Goal: Information Seeking & Learning: Compare options

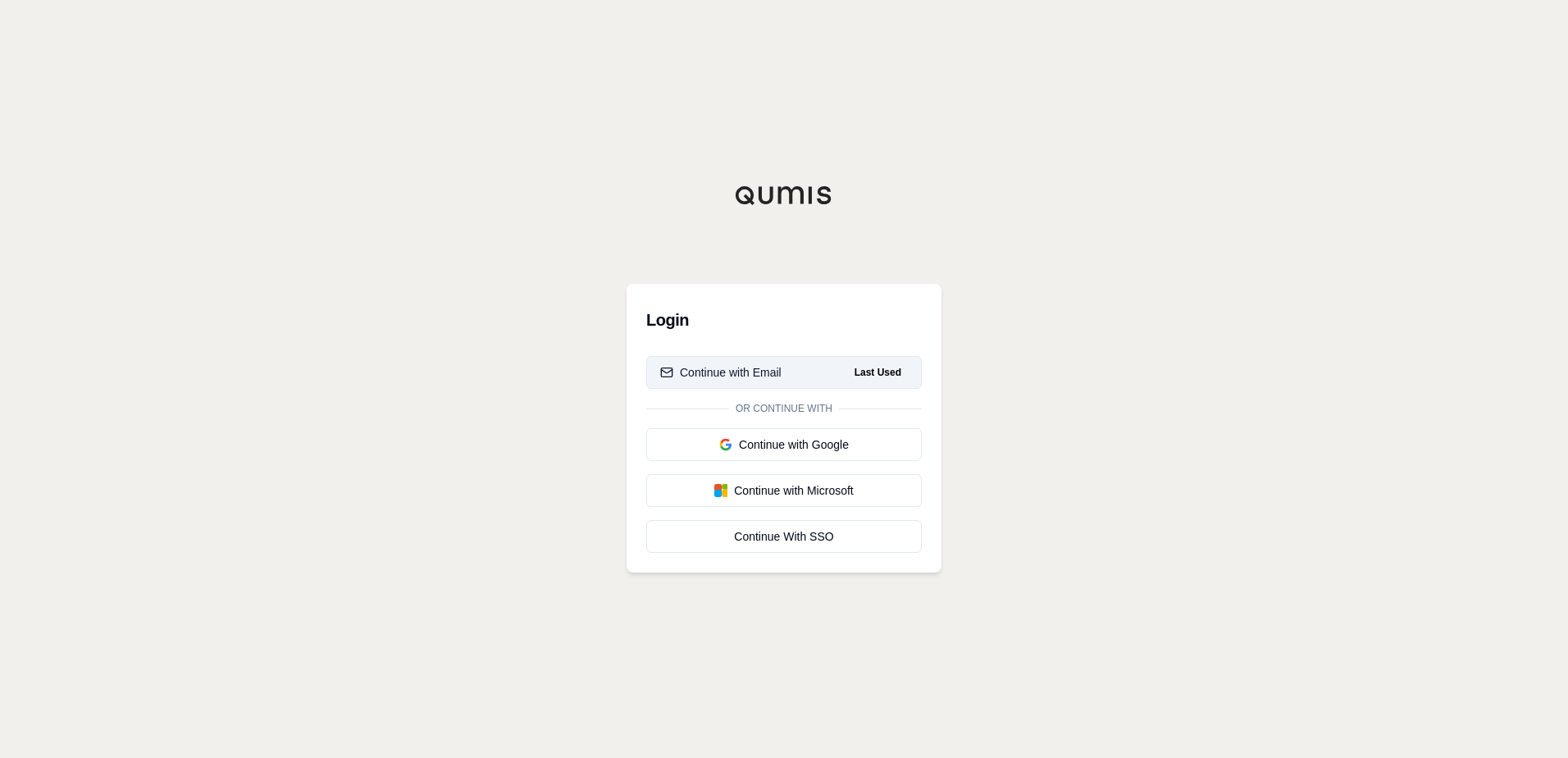
click at [703, 372] on div "Continue with Email" at bounding box center [721, 372] width 122 height 16
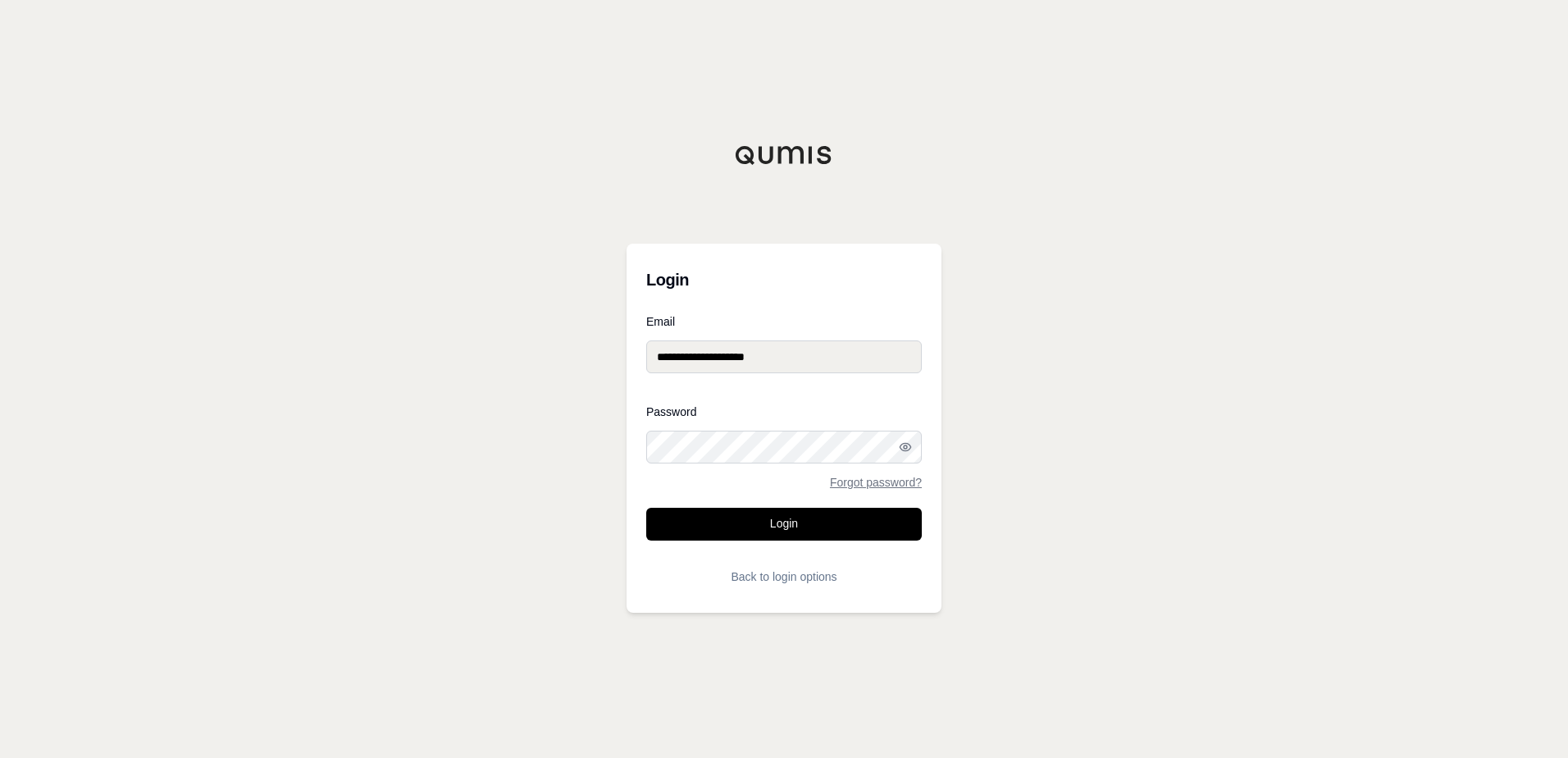
click at [783, 356] on input "**********" at bounding box center [783, 357] width 275 height 33
type input "**********"
click at [762, 522] on button "Login" at bounding box center [783, 524] width 275 height 33
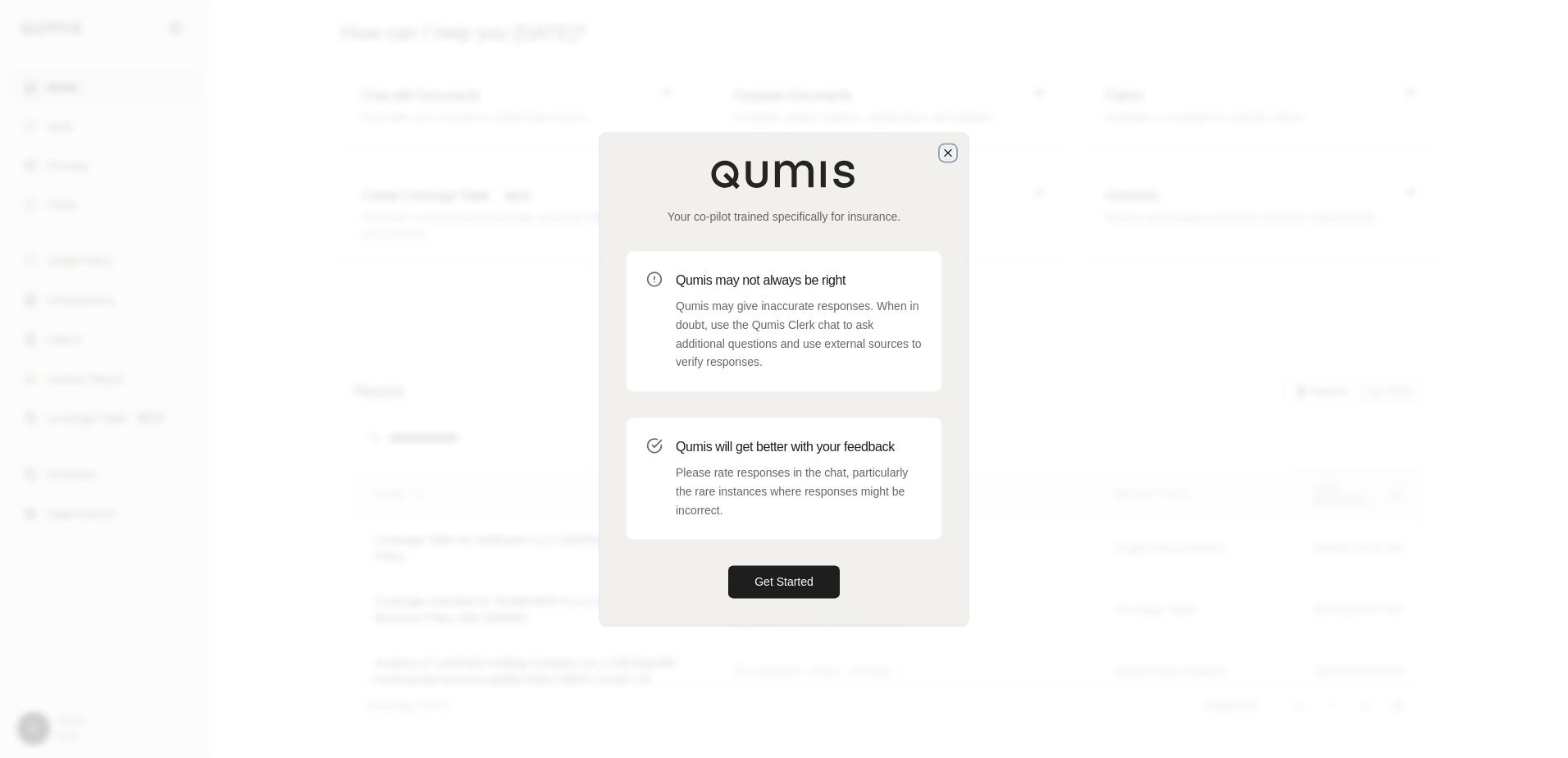
click at [947, 146] on icon "button" at bounding box center [948, 152] width 13 height 13
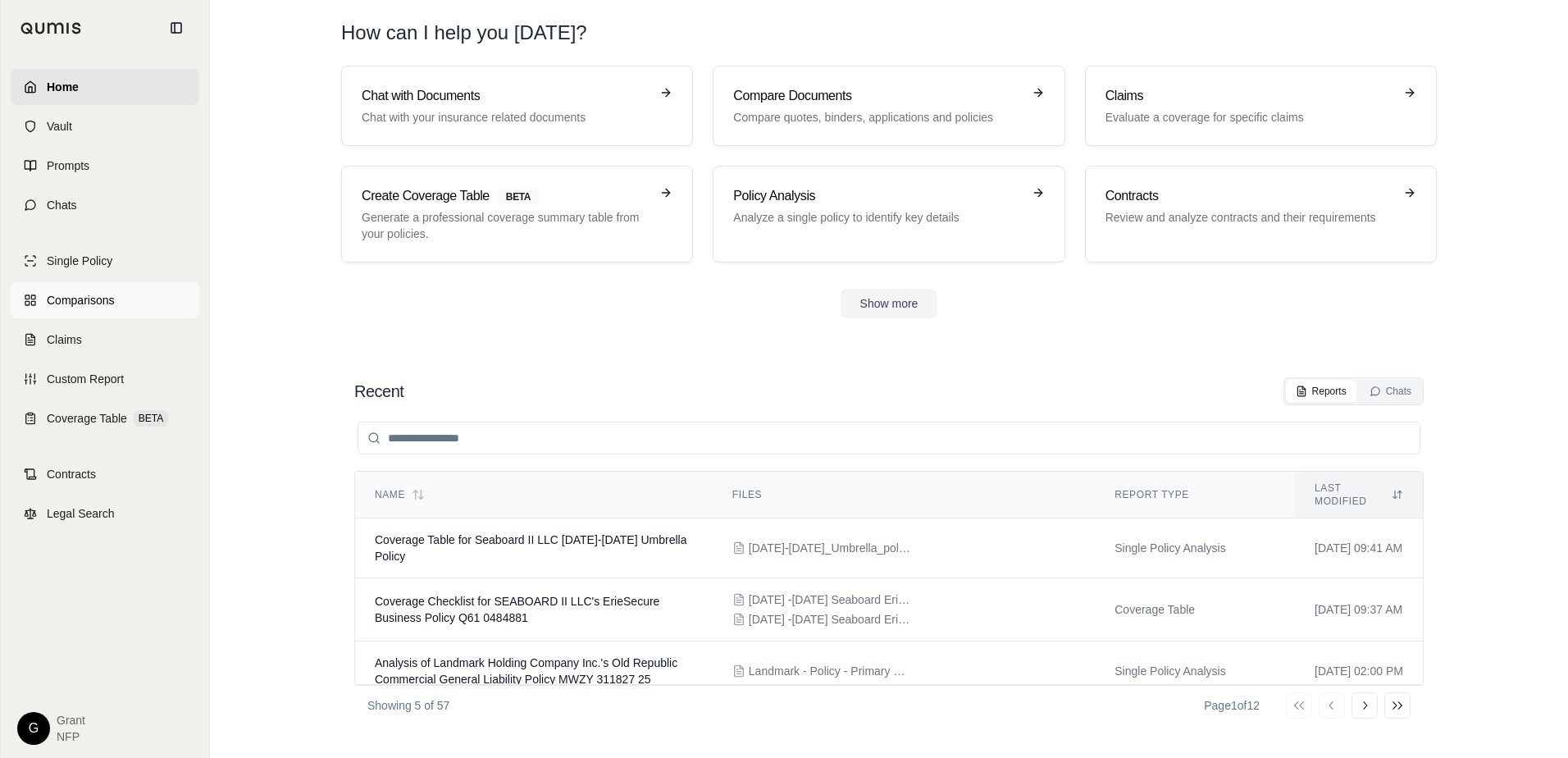
click at [96, 295] on span "Comparisons" at bounding box center [81, 299] width 67 height 16
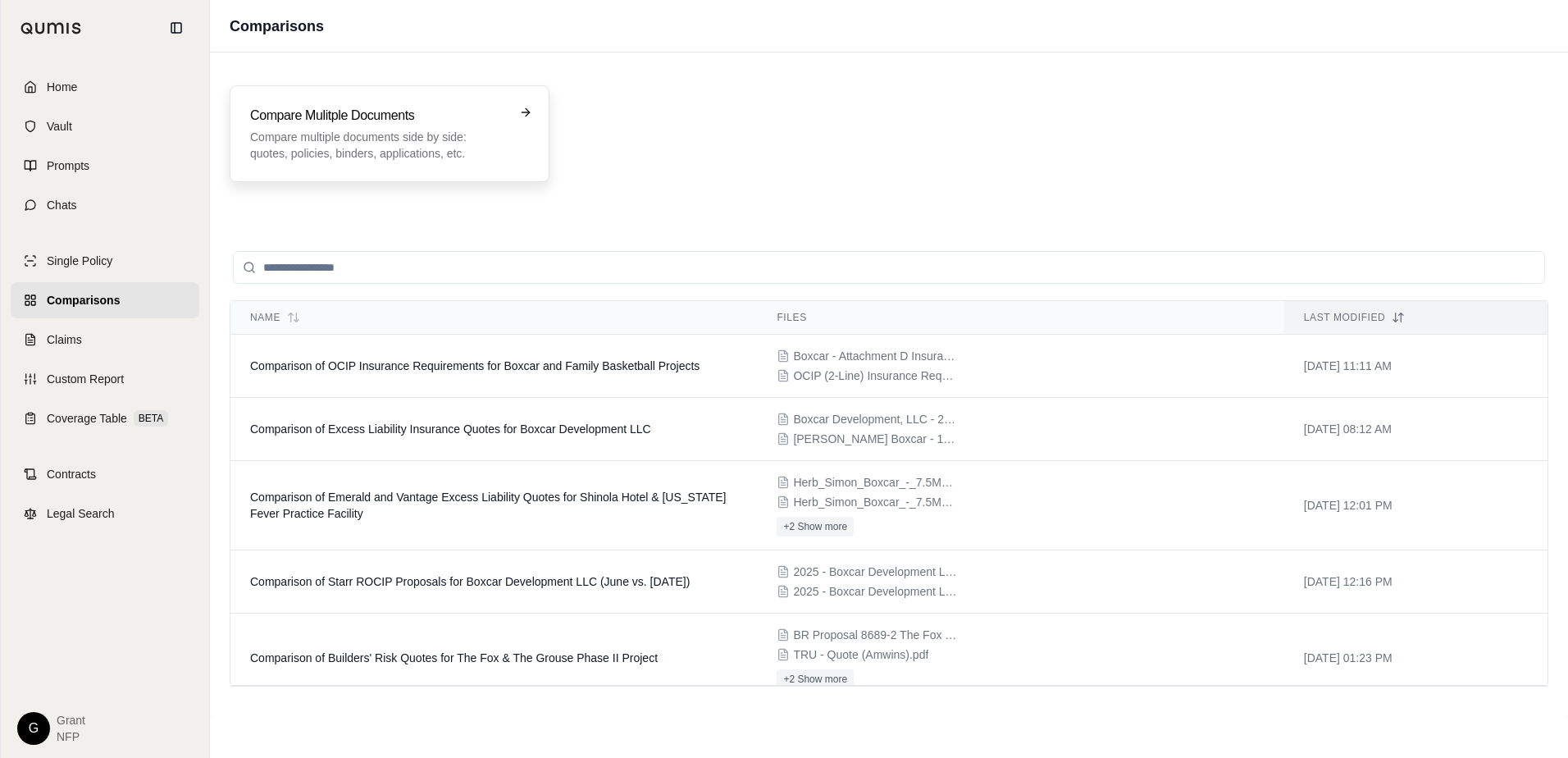
click at [426, 157] on p "Compare multiple documents side by side: quotes, policies, binders, application…" at bounding box center [378, 145] width 256 height 33
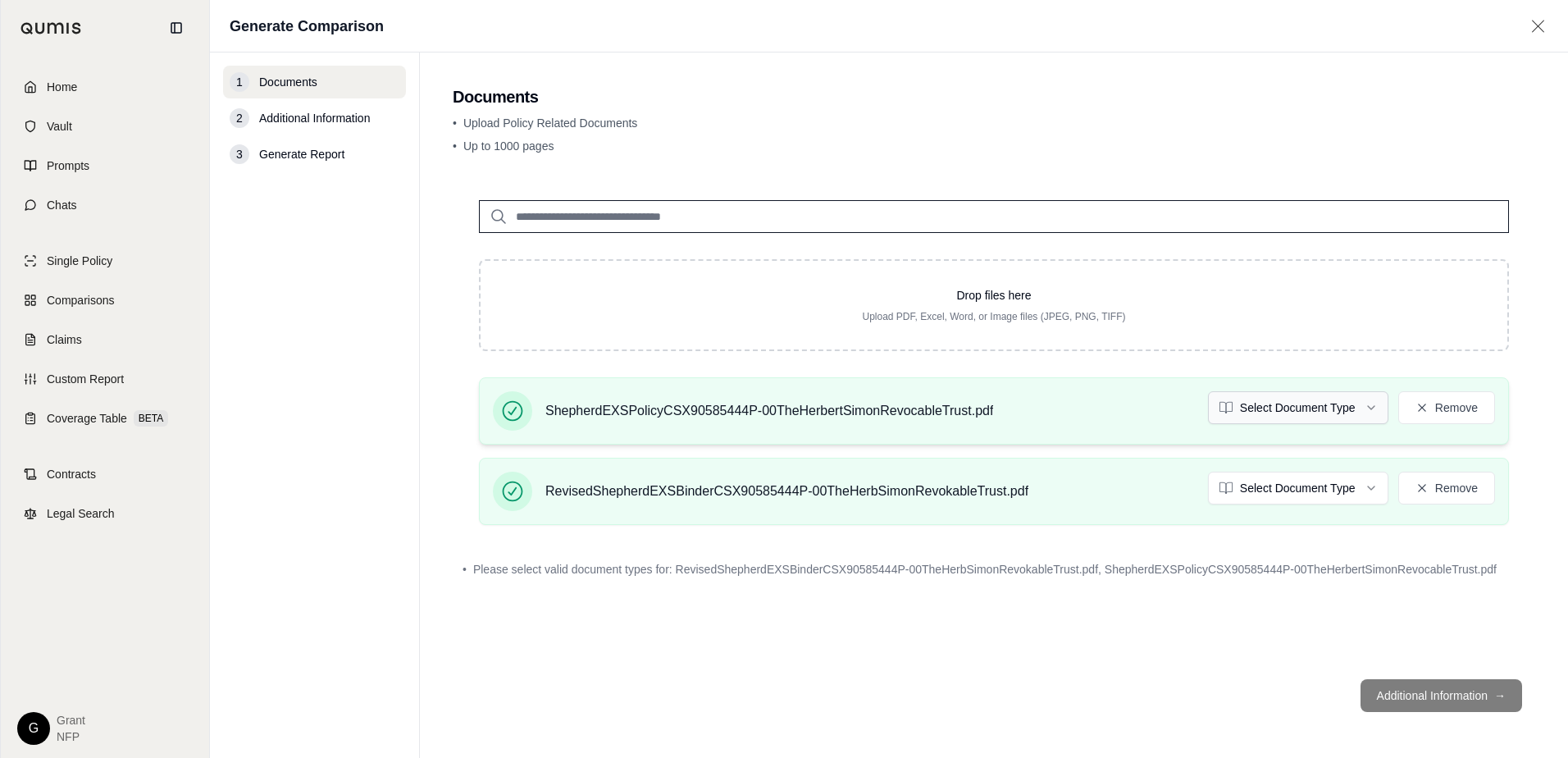
click at [1357, 410] on html "Home Vault Prompts Chats Single Policy Comparisons Claims Custom Report Coverag…" at bounding box center [784, 379] width 1568 height 758
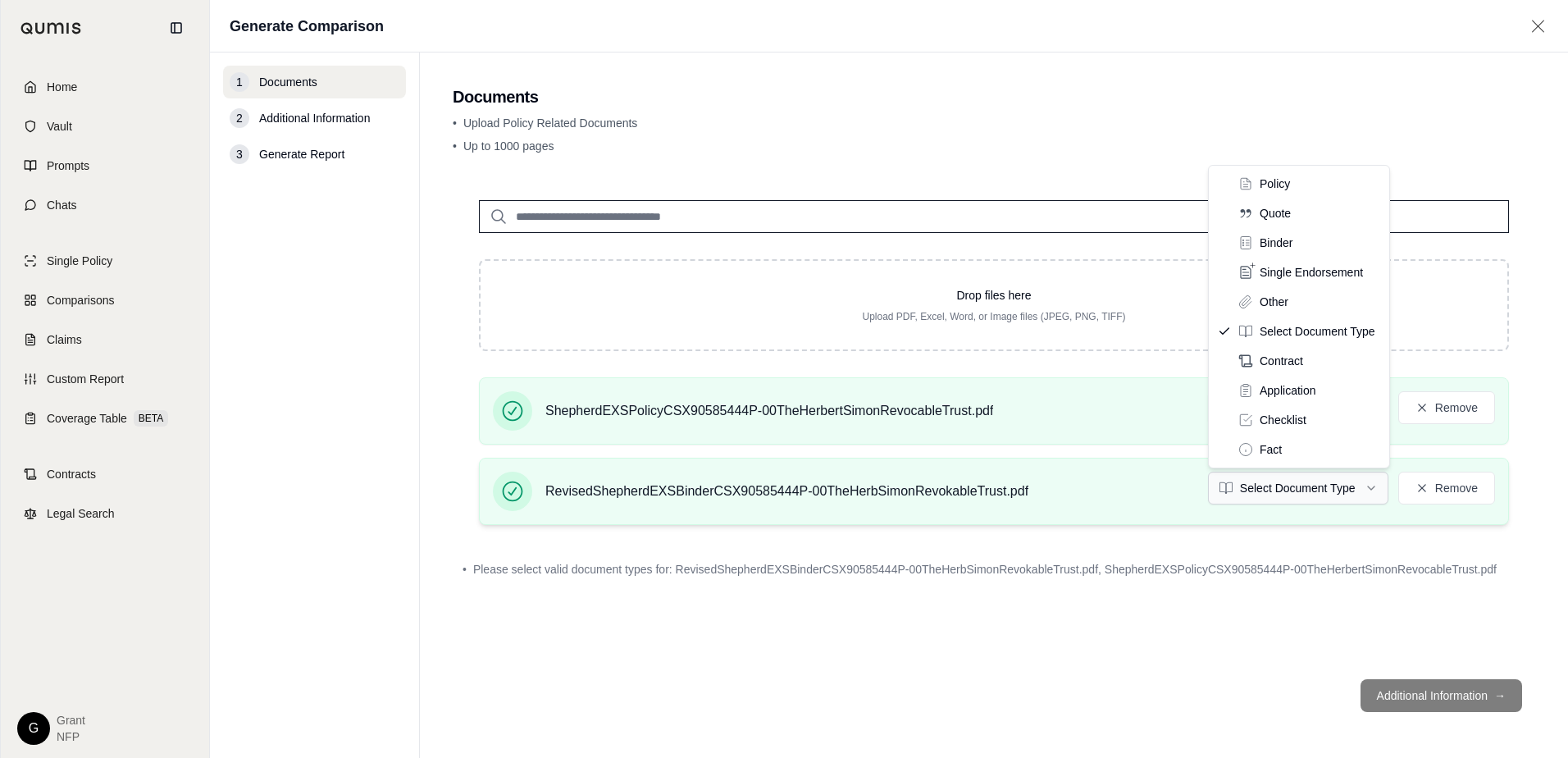
click at [1301, 489] on html "Home Vault Prompts Chats Single Policy Comparisons Claims Custom Report Coverag…" at bounding box center [784, 379] width 1568 height 758
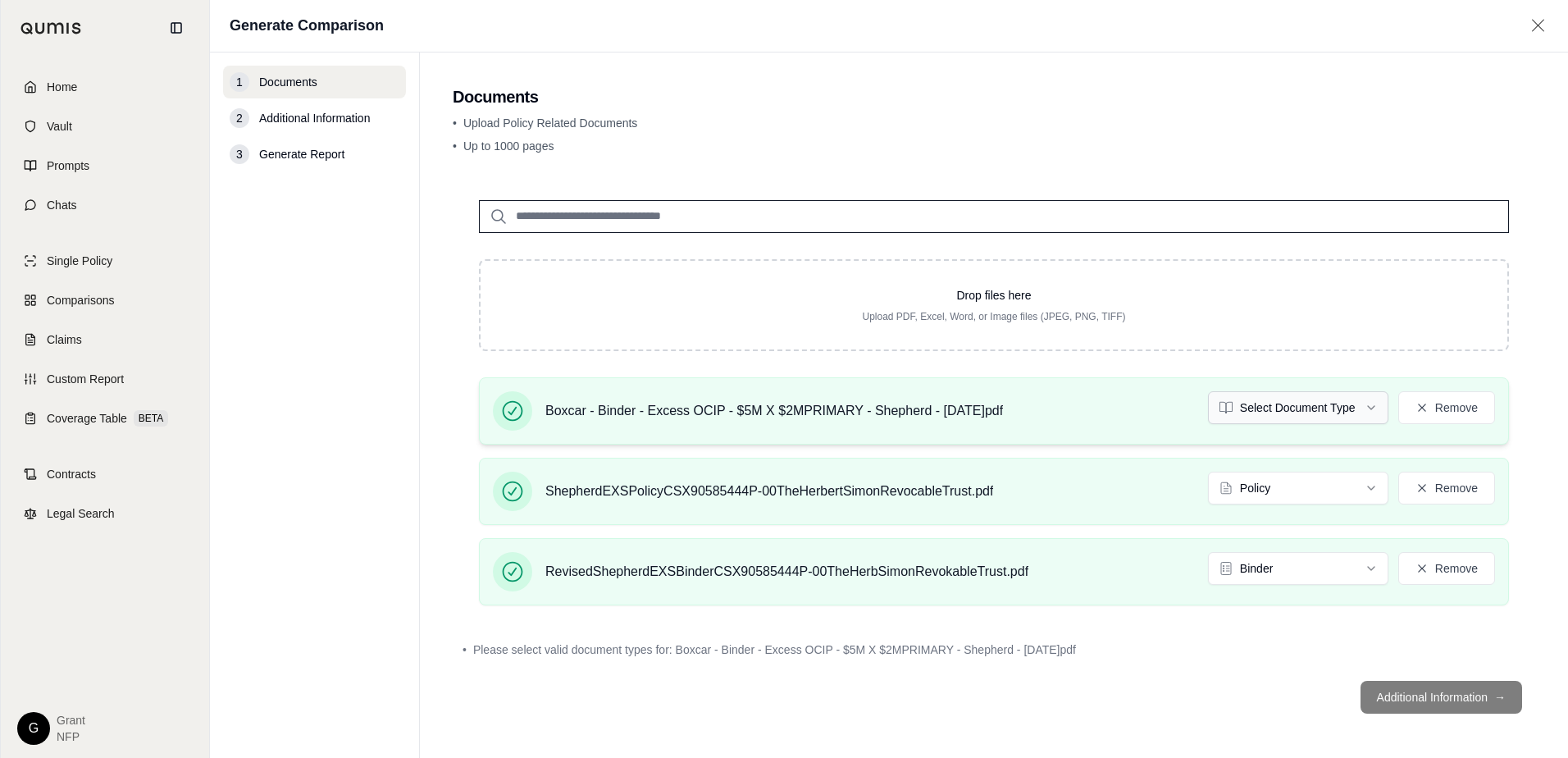
click at [1282, 418] on html "Home Vault Prompts Chats Single Policy Comparisons Claims Custom Report Coverag…" at bounding box center [784, 379] width 1568 height 758
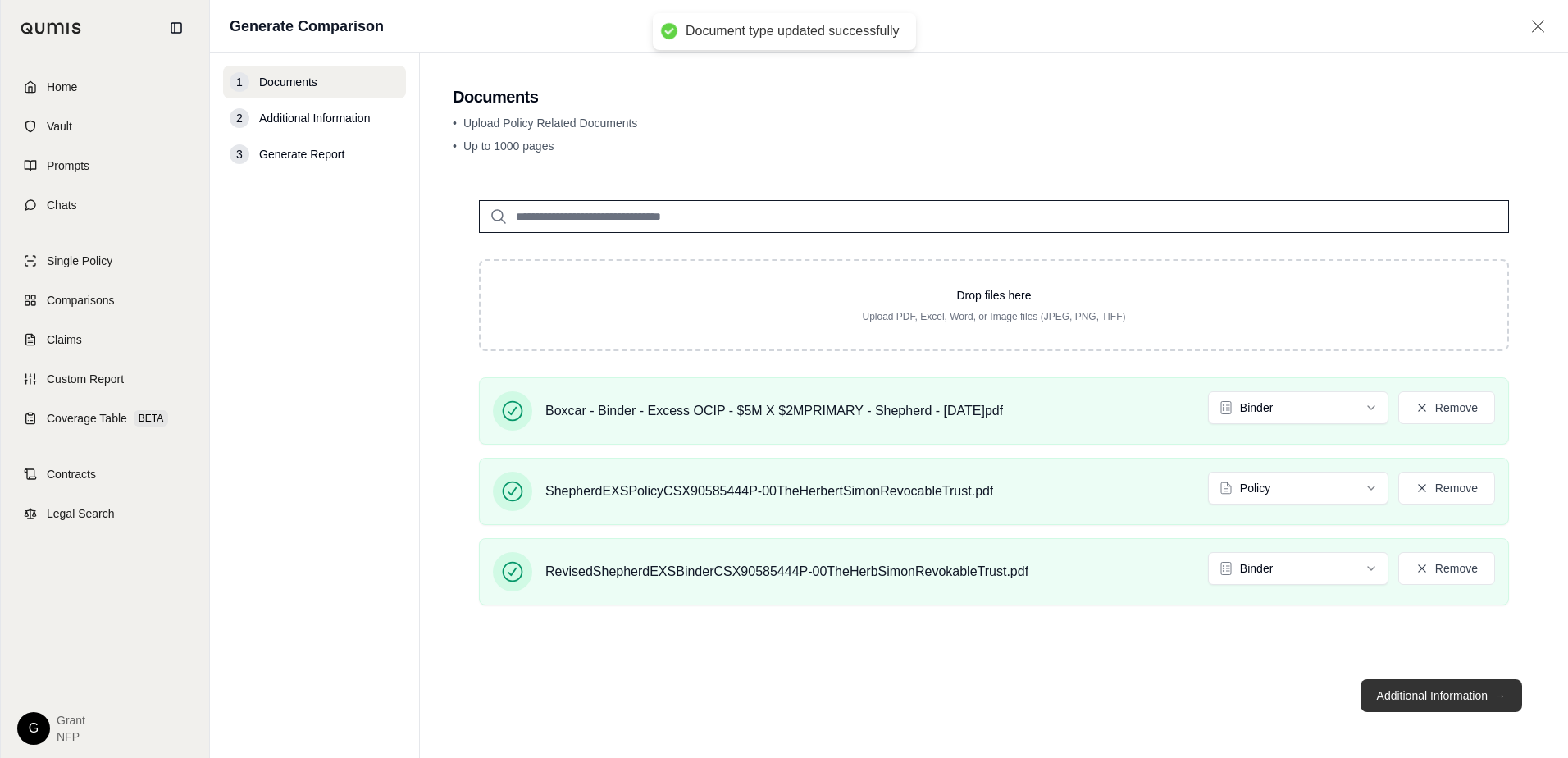
click at [1398, 695] on button "Additional Information →" at bounding box center [1441, 695] width 161 height 33
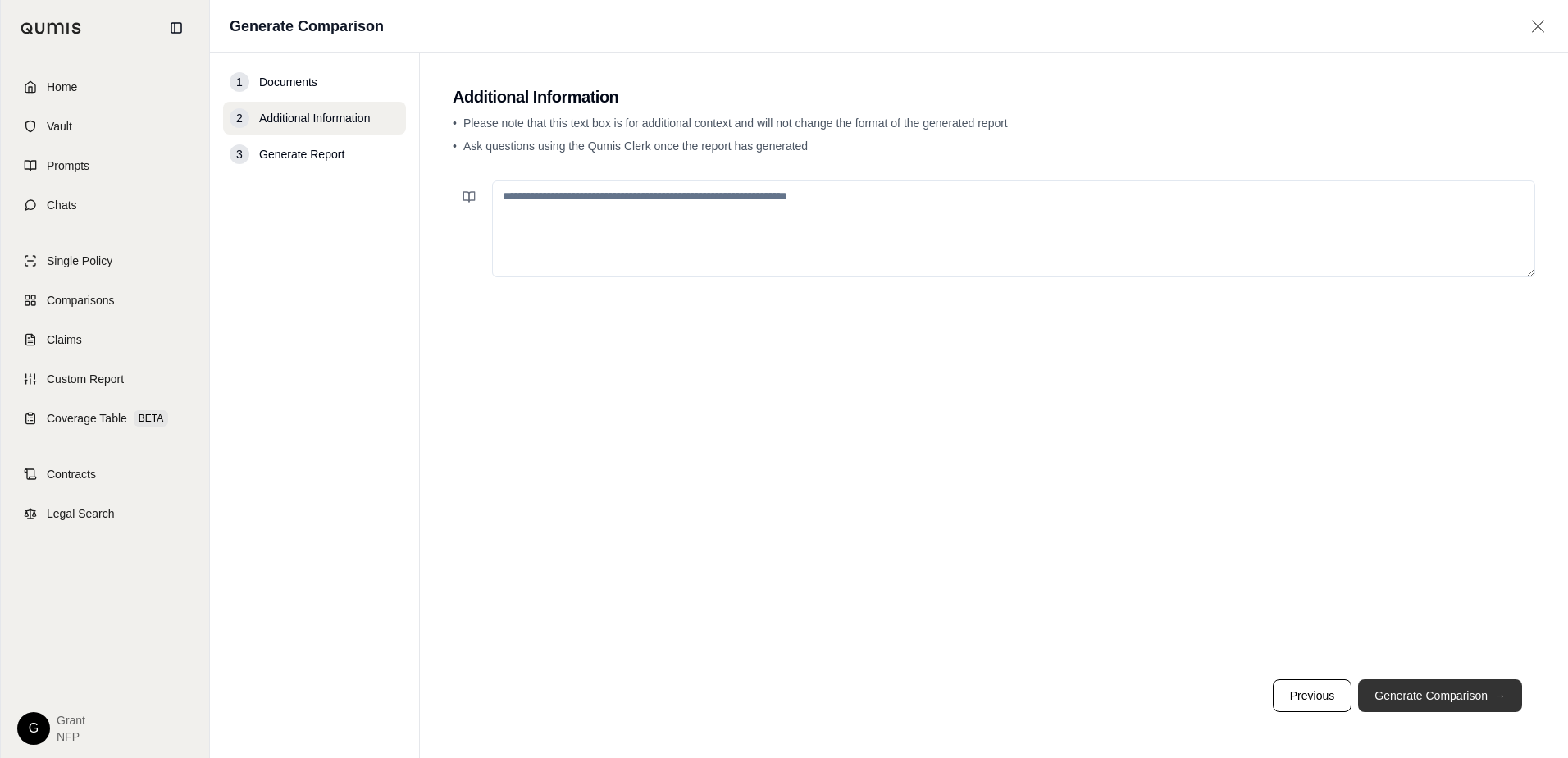
click at [1404, 695] on button "Generate Comparison →" at bounding box center [1439, 695] width 164 height 33
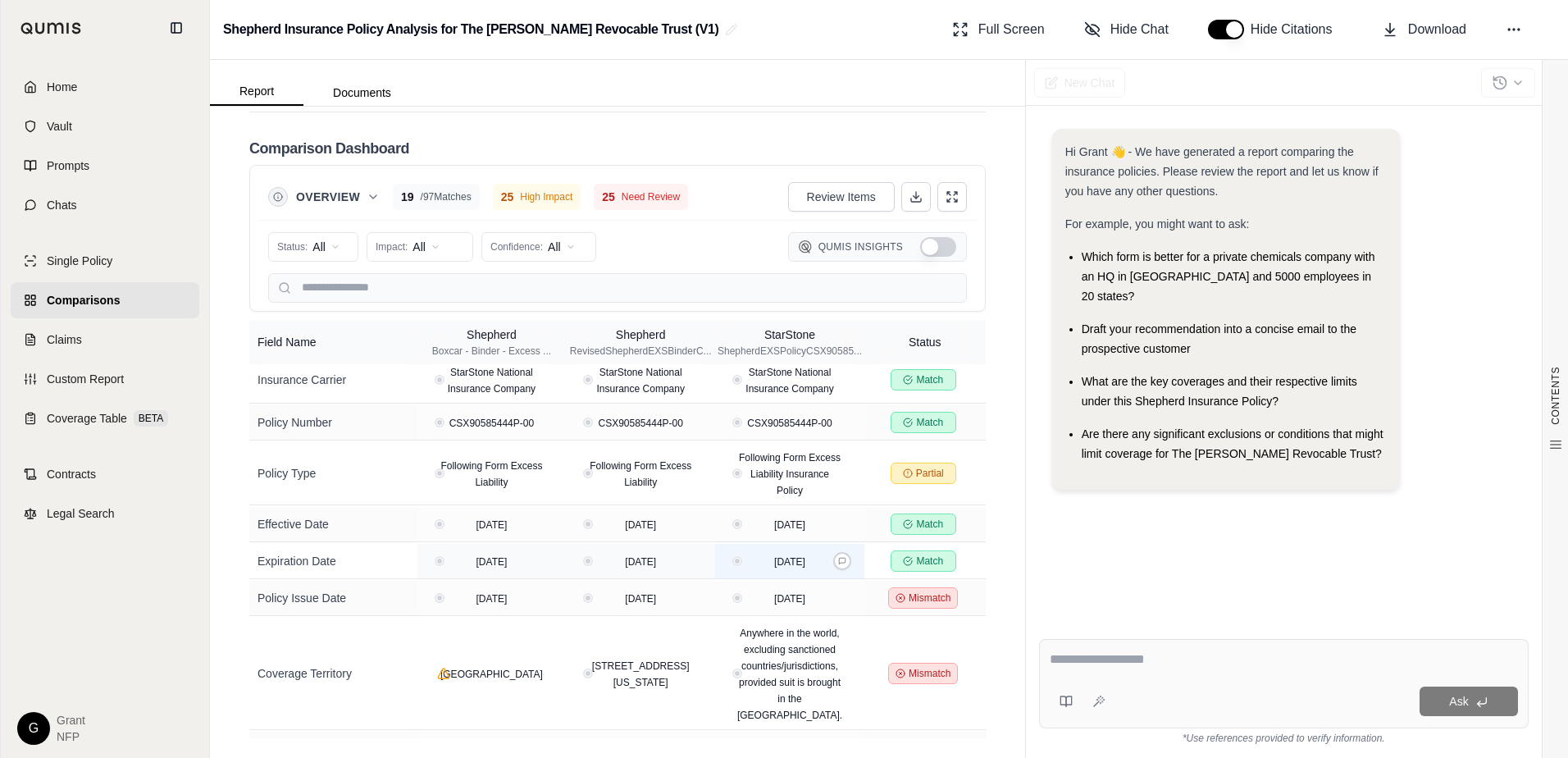
scroll to position [164, 0]
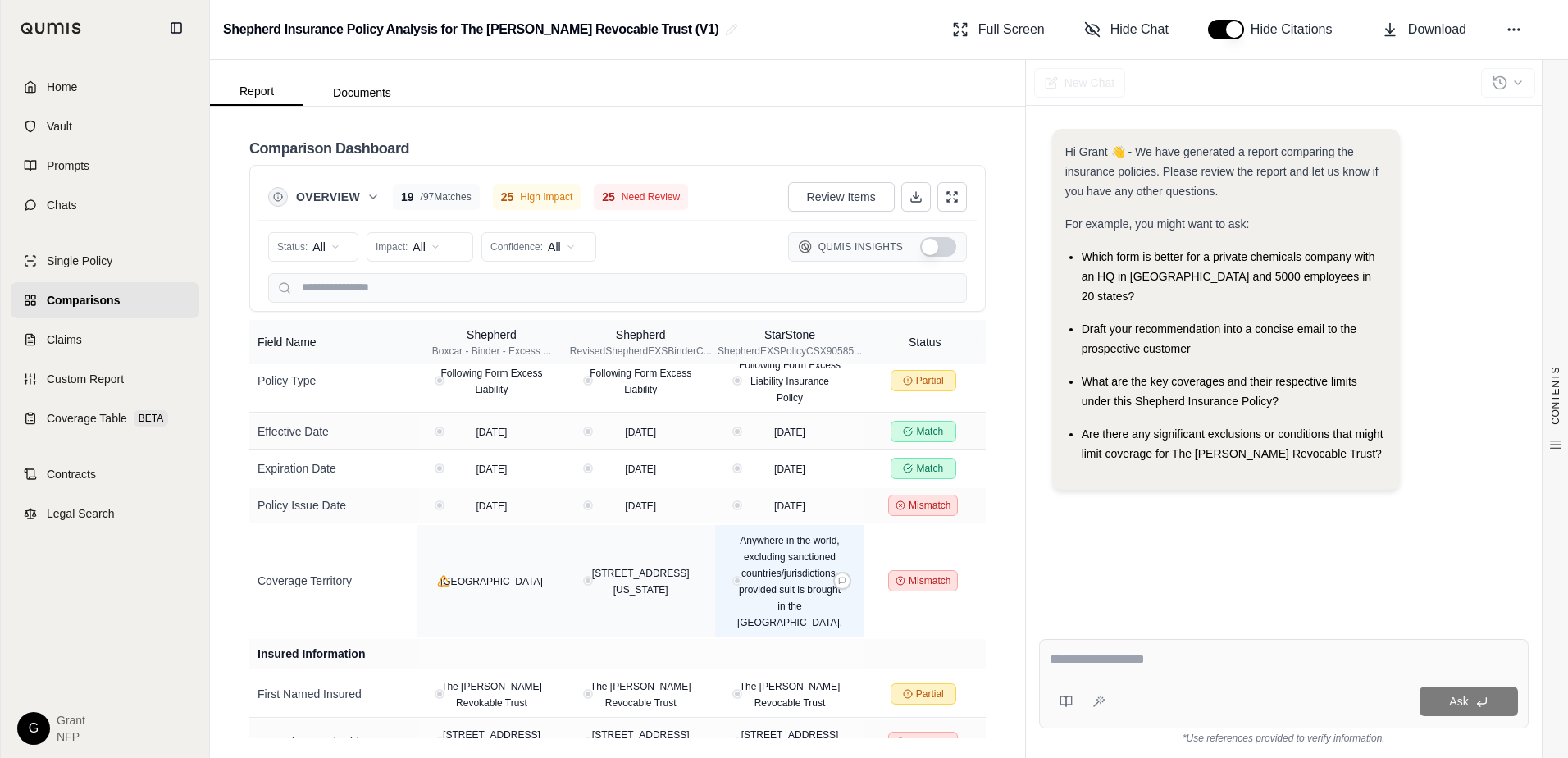
click at [817, 608] on div "Anywhere in the world, excluding sanctioned countries/jurisdictions, provided s…" at bounding box center [790, 581] width 122 height 99
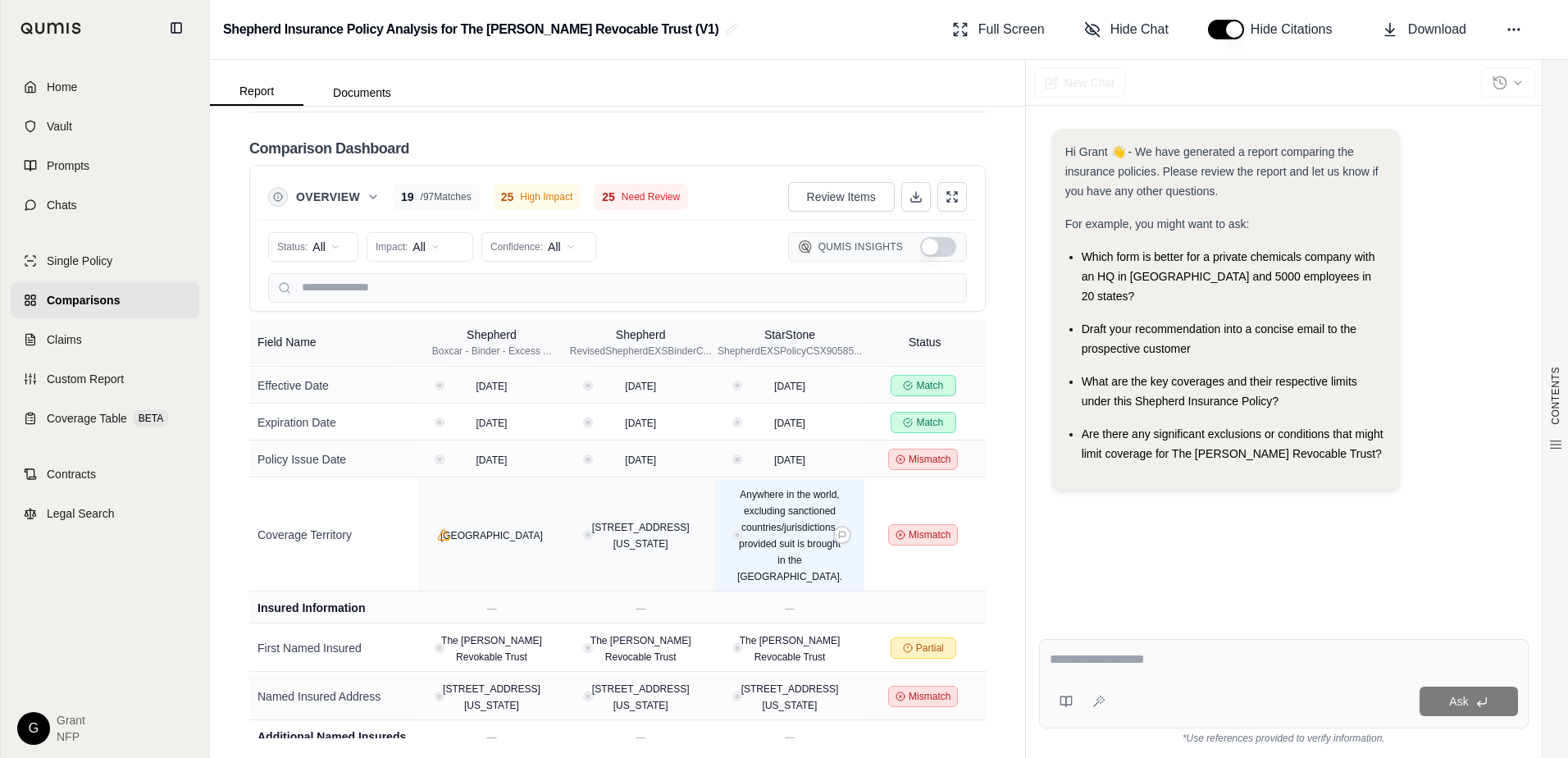
scroll to position [246, 0]
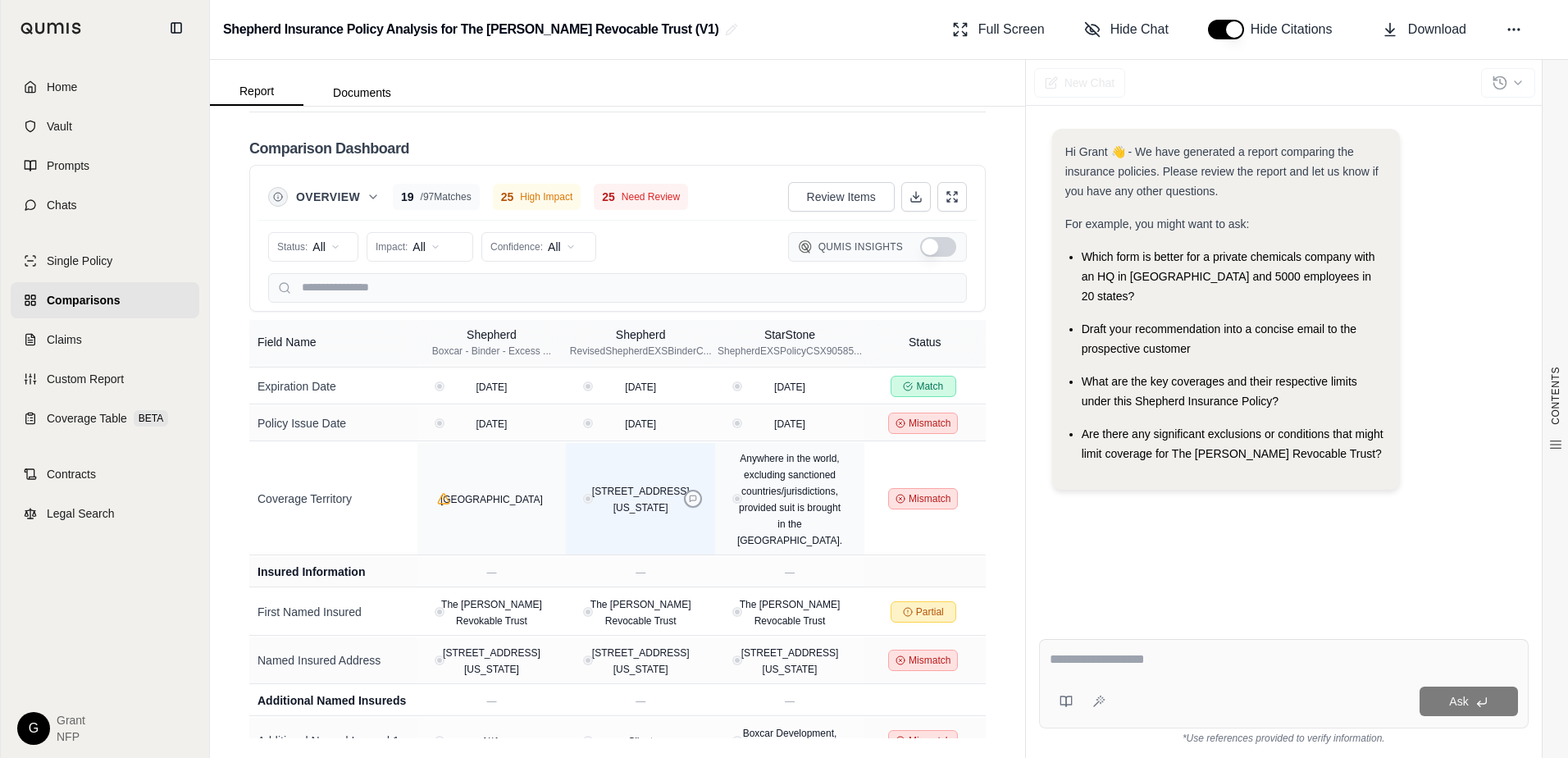
click at [689, 502] on icon at bounding box center [693, 499] width 9 height 9
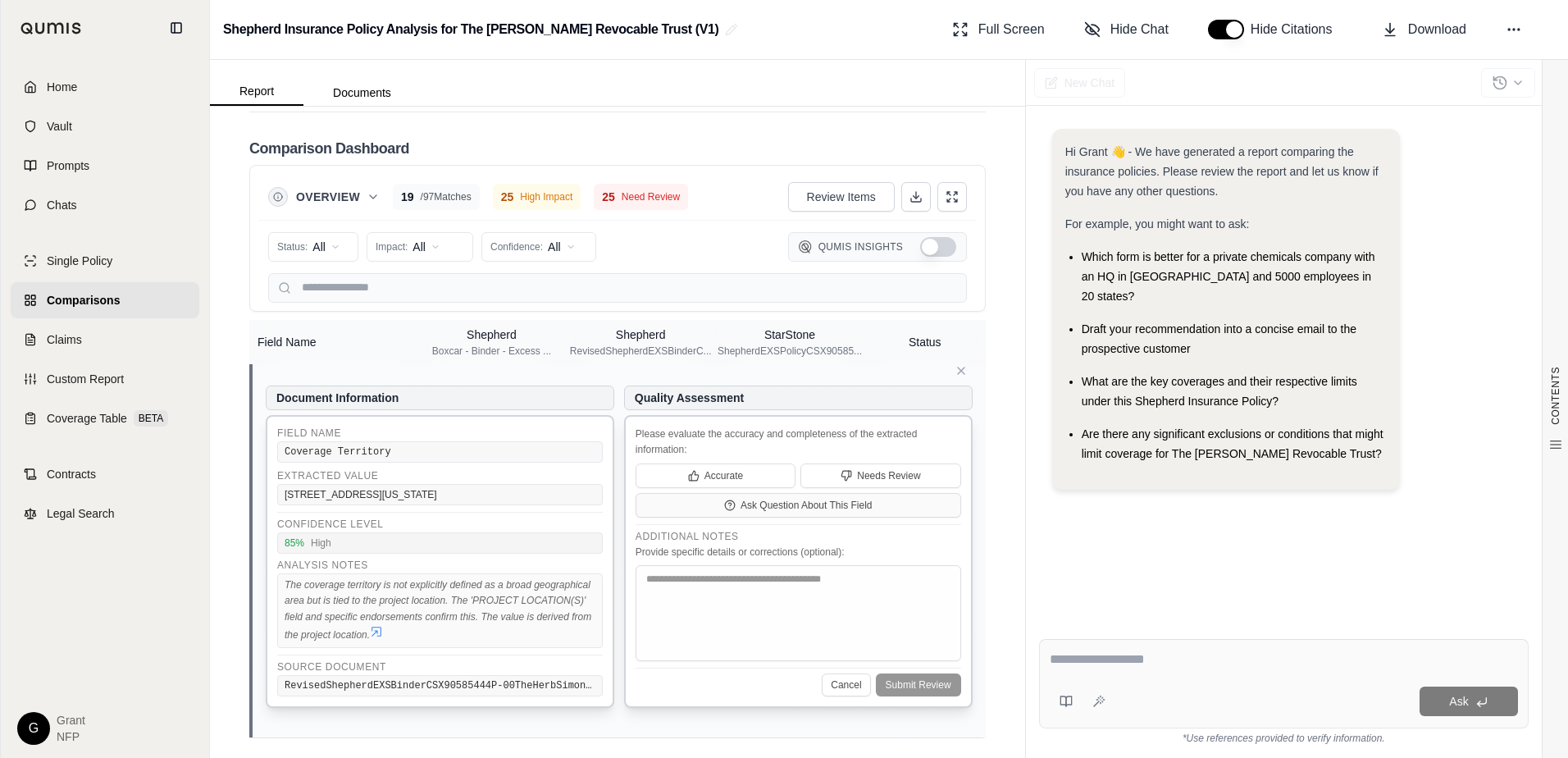
scroll to position [492, 0]
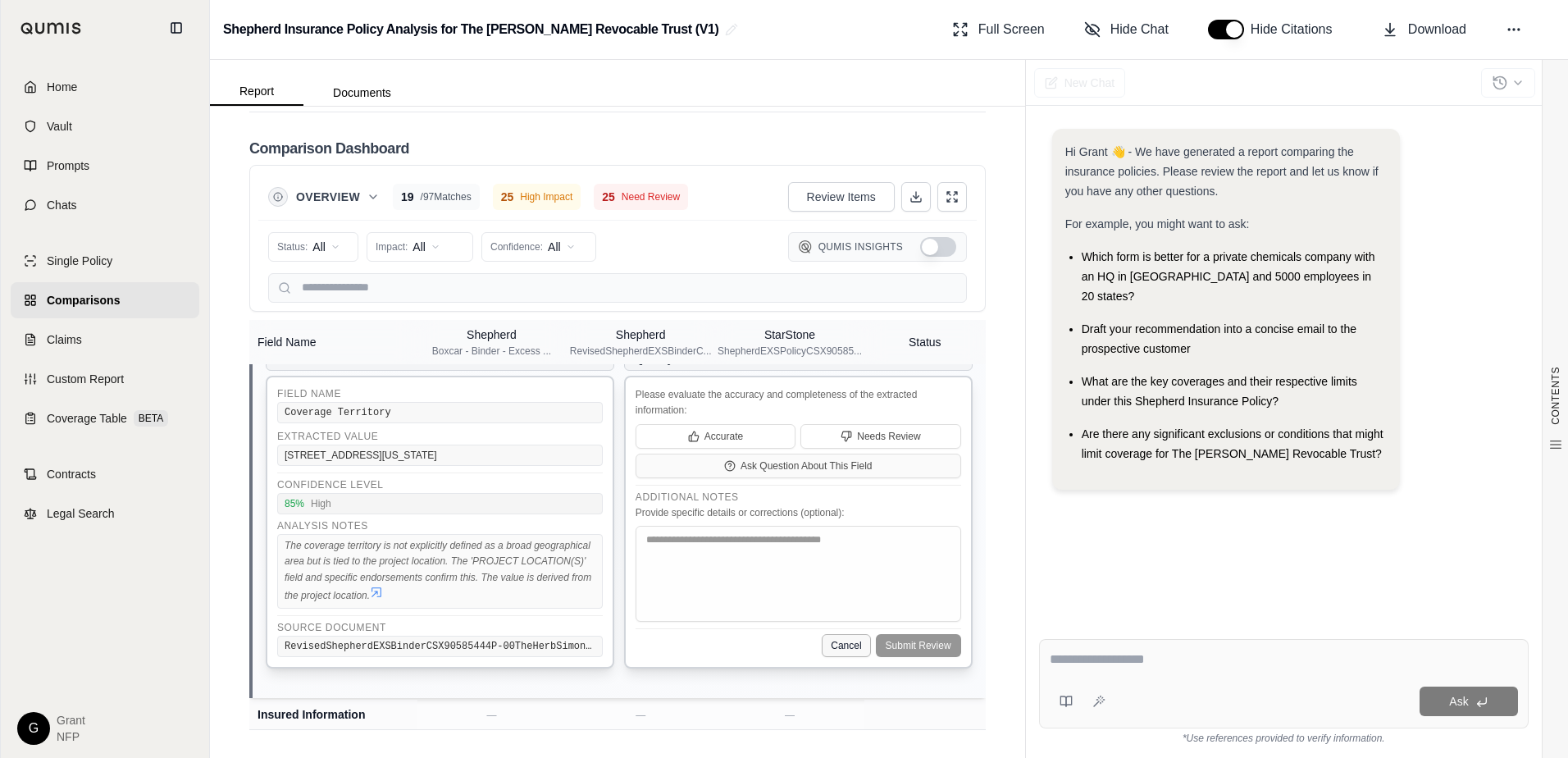
click at [828, 639] on button "Cancel" at bounding box center [846, 645] width 48 height 23
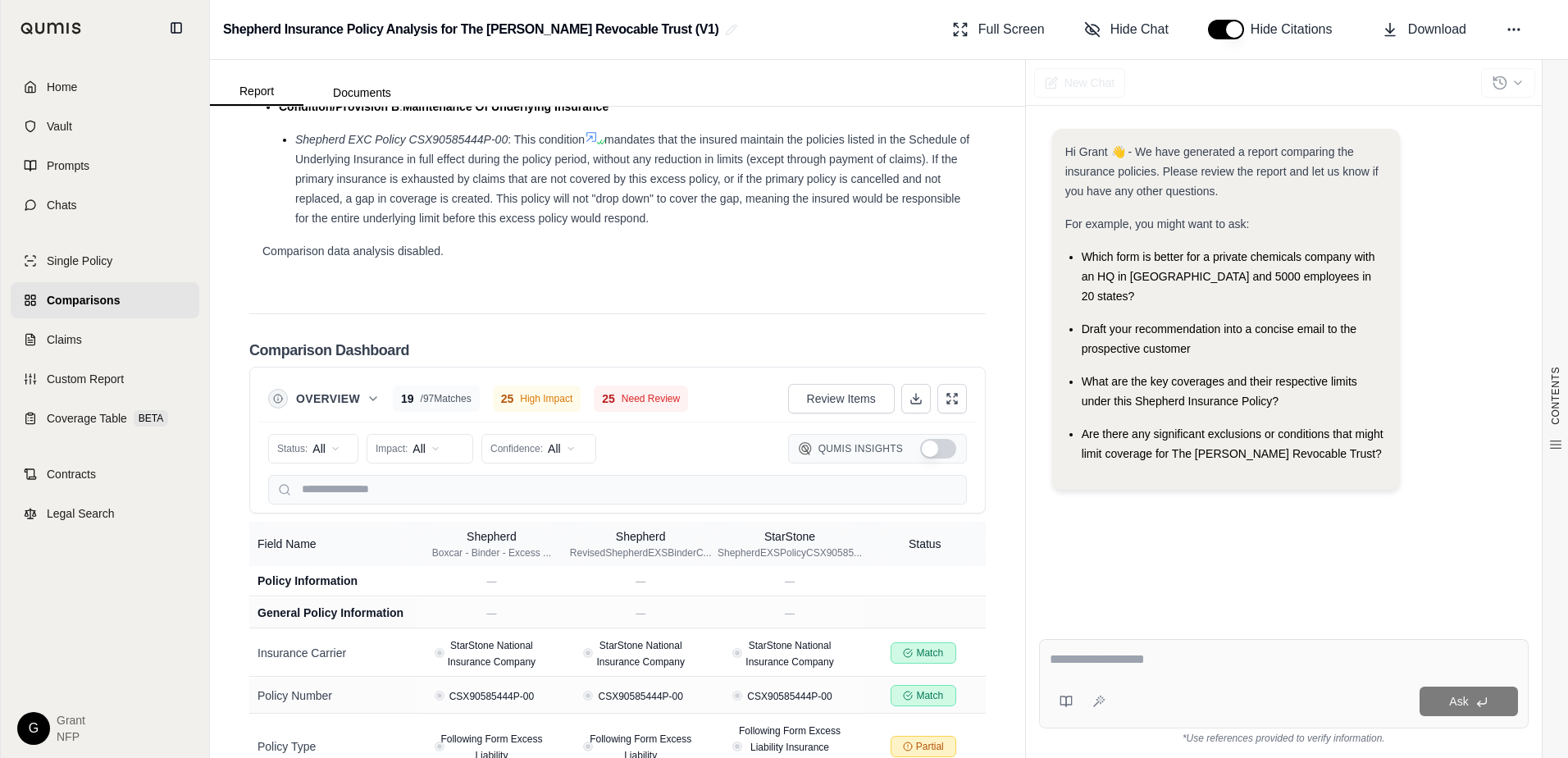
scroll to position [2782, 0]
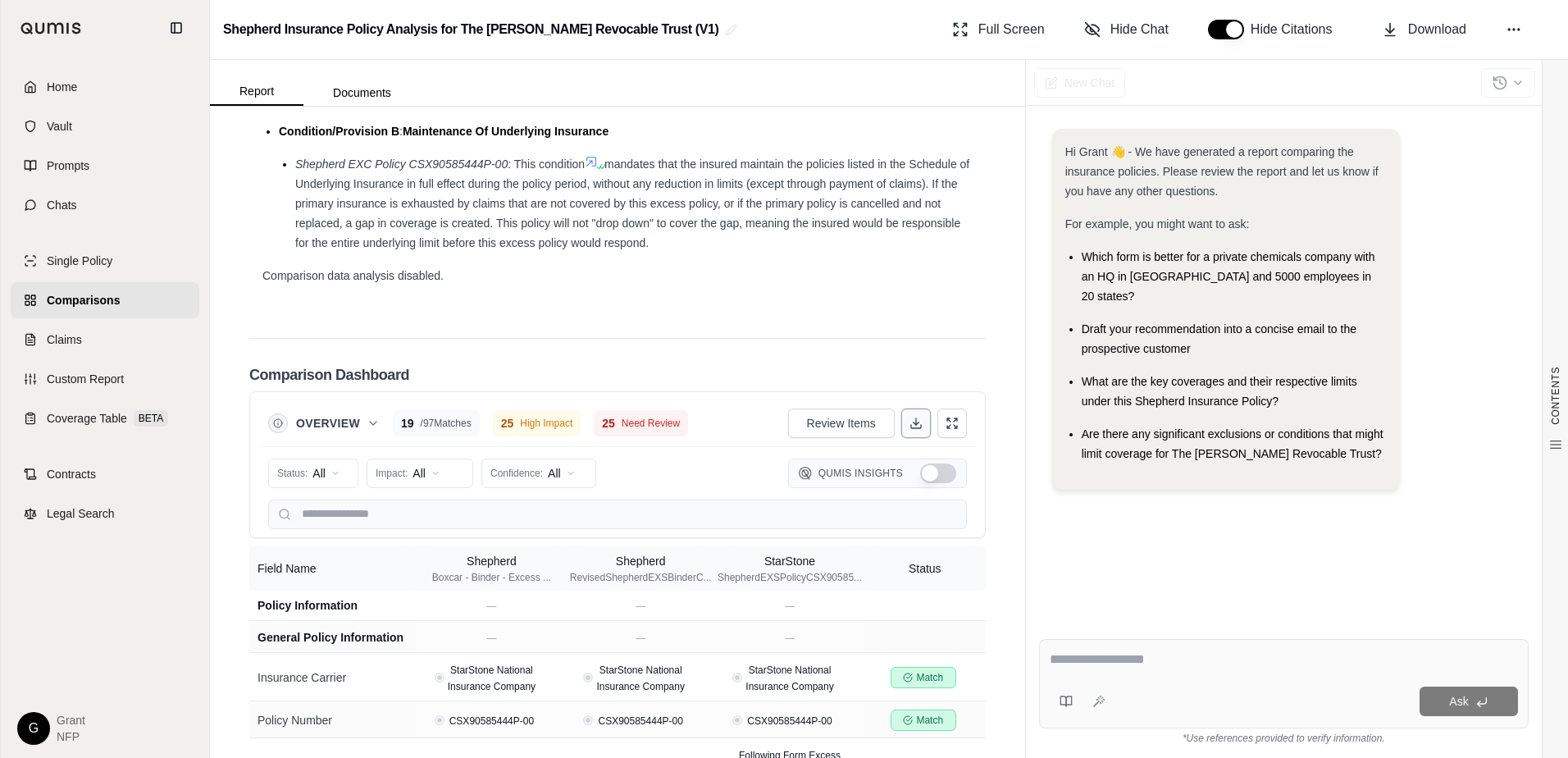
click at [909, 430] on icon at bounding box center [915, 423] width 13 height 13
